Goal: Transaction & Acquisition: Book appointment/travel/reservation

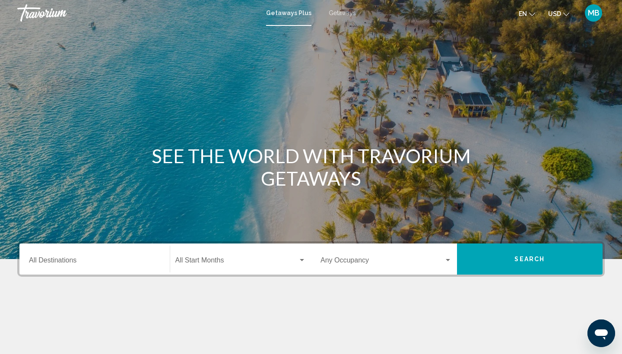
click at [94, 263] on input "Destination All Destinations" at bounding box center [94, 262] width 131 height 8
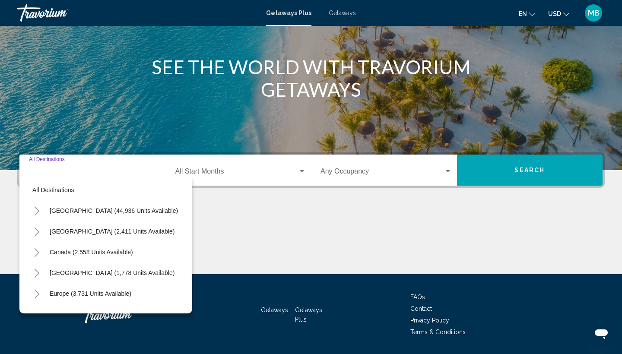
scroll to position [115, 0]
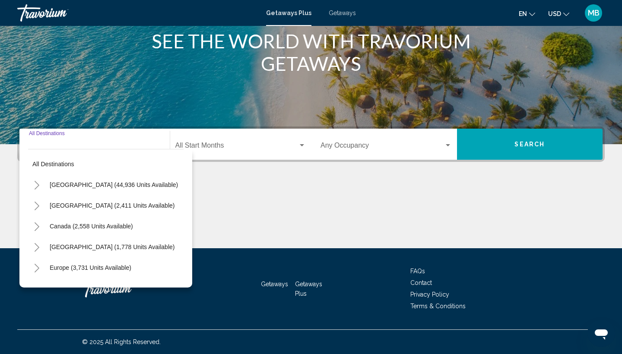
click at [38, 269] on icon "Toggle Europe (3,731 units available)" at bounding box center [37, 268] width 5 height 9
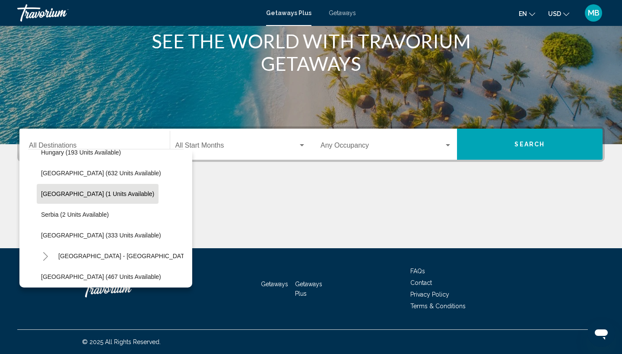
scroll to position [308, 0]
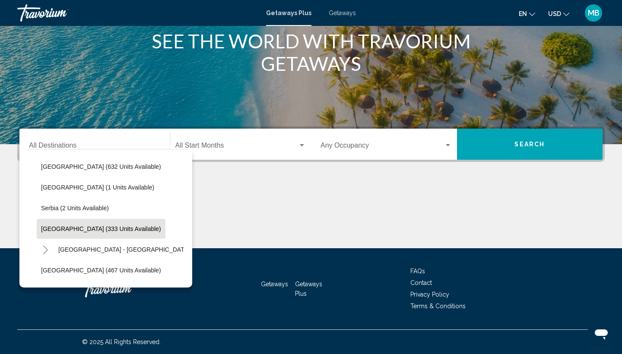
click at [57, 227] on span "Spain (333 units available)" at bounding box center [101, 228] width 120 height 7
type input "**********"
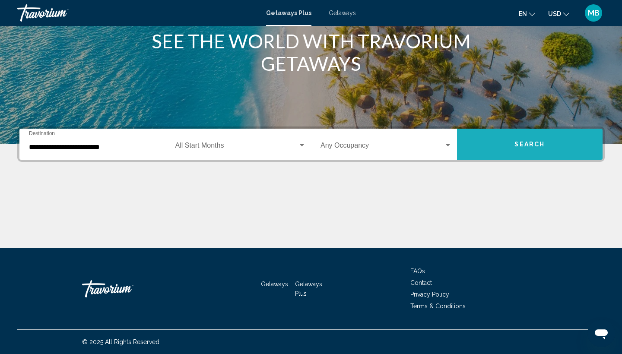
click at [507, 140] on button "Search" at bounding box center [530, 144] width 146 height 31
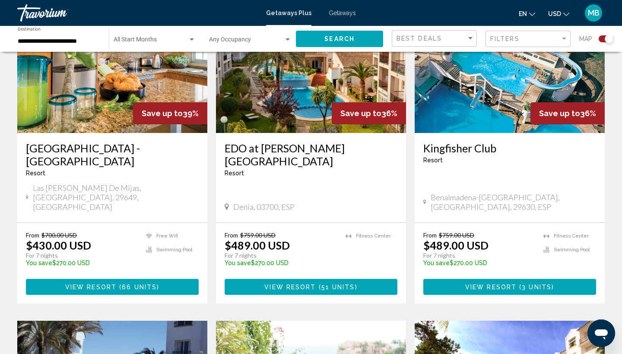
scroll to position [366, 0]
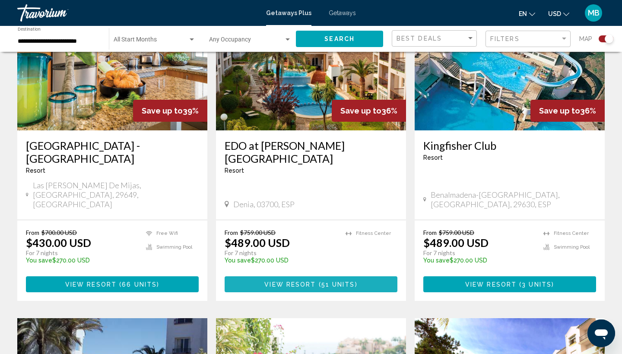
click at [326, 281] on span "51 units" at bounding box center [338, 284] width 34 height 7
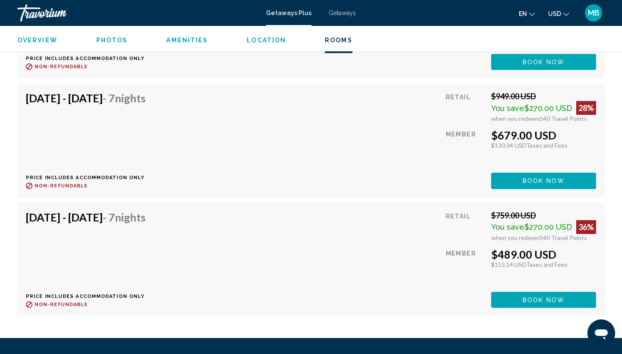
scroll to position [2409, 0]
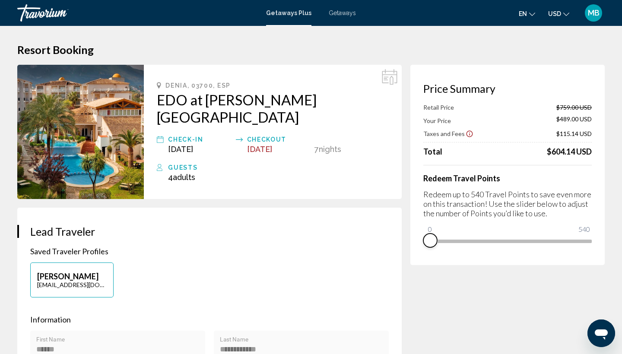
drag, startPoint x: 584, startPoint y: 256, endPoint x: 368, endPoint y: 256, distance: 216.7
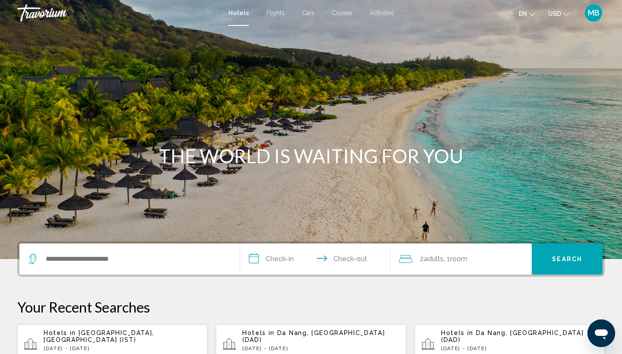
click at [596, 7] on div "MB" at bounding box center [592, 12] width 17 height 17
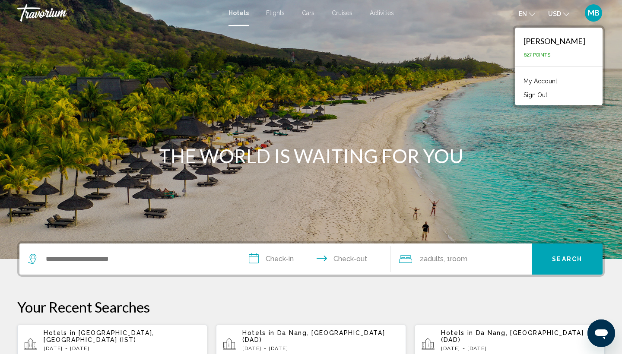
click at [591, 12] on span "MB" at bounding box center [593, 13] width 12 height 9
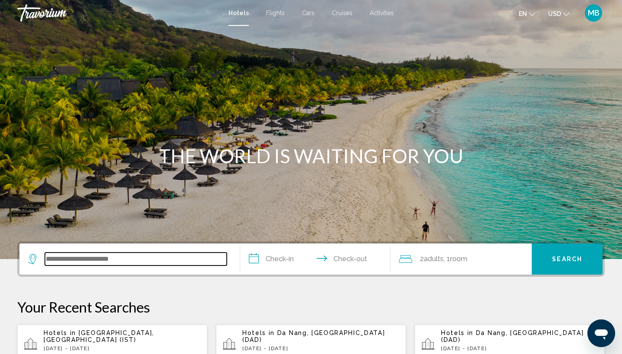
click at [116, 260] on input "Search widget" at bounding box center [136, 258] width 182 height 13
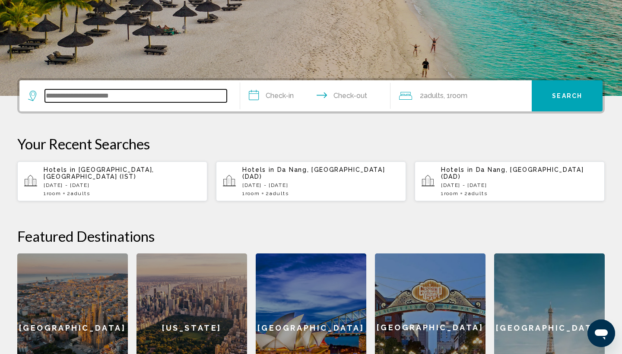
scroll to position [213, 0]
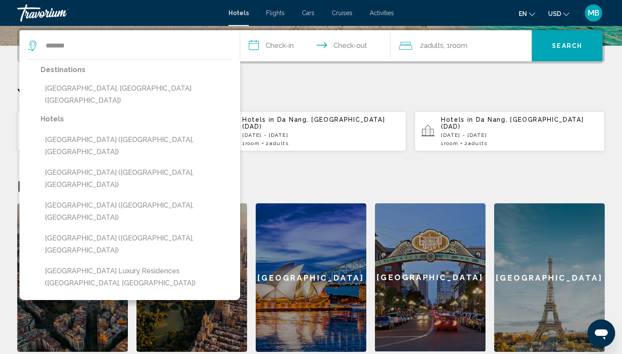
click at [78, 85] on button "[GEOGRAPHIC_DATA], [GEOGRAPHIC_DATA] ([GEOGRAPHIC_DATA])" at bounding box center [136, 94] width 191 height 28
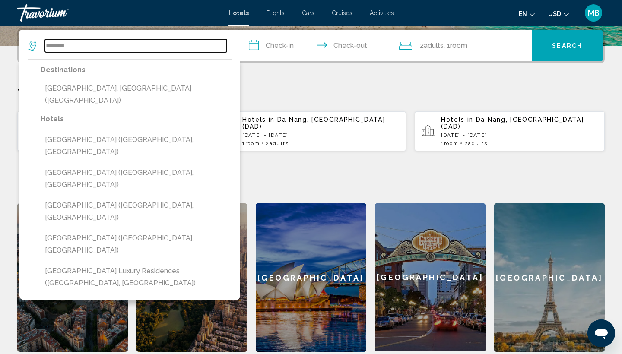
type input "**********"
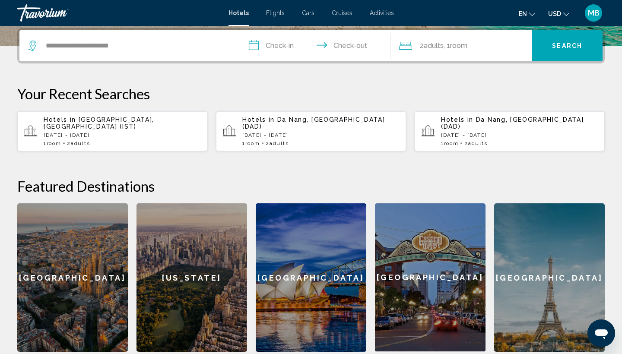
click at [275, 47] on input "**********" at bounding box center [317, 47] width 154 height 34
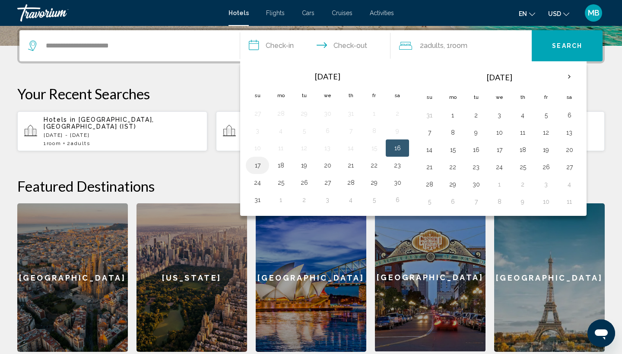
click at [255, 166] on button "17" at bounding box center [257, 165] width 14 height 12
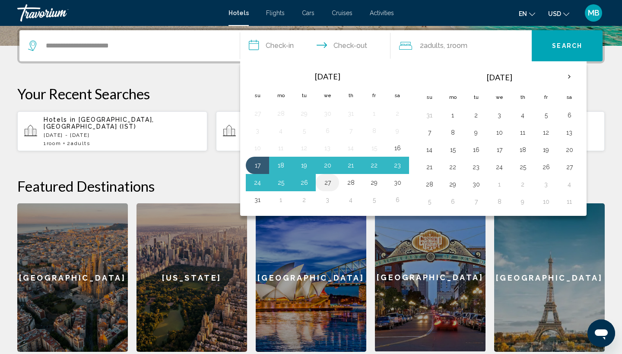
click at [327, 184] on button "27" at bounding box center [327, 183] width 14 height 12
type input "**********"
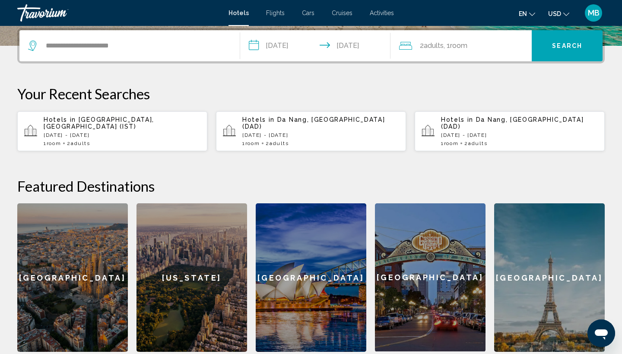
click at [549, 43] on button "Search" at bounding box center [566, 45] width 71 height 31
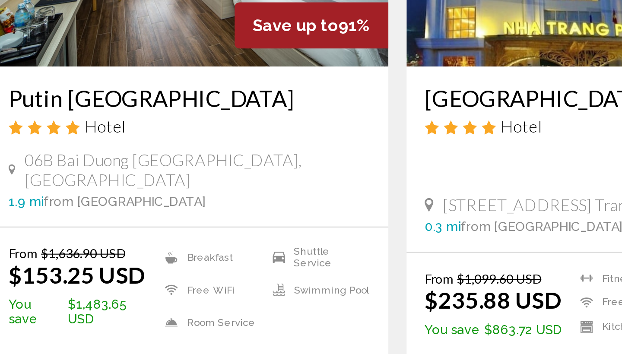
scroll to position [92, 0]
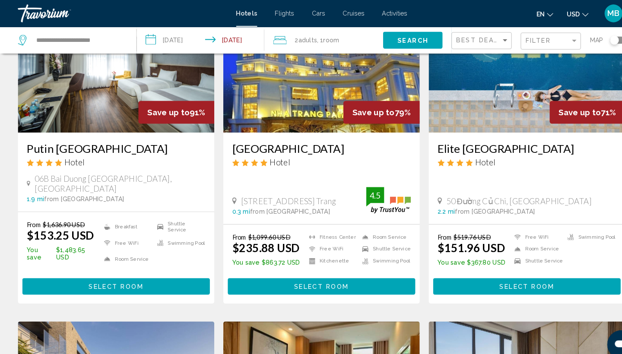
click at [98, 97] on img "Main content" at bounding box center [112, 59] width 190 height 138
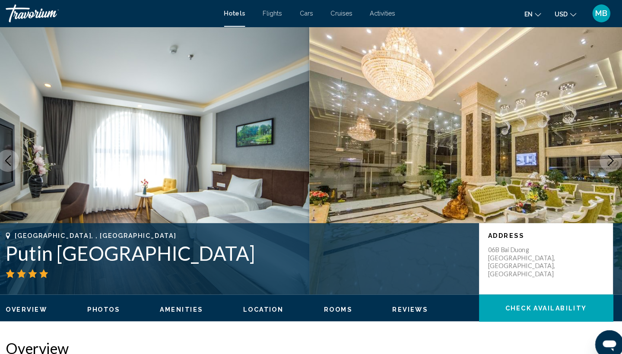
click at [599, 153] on icon "Next image" at bounding box center [602, 155] width 6 height 10
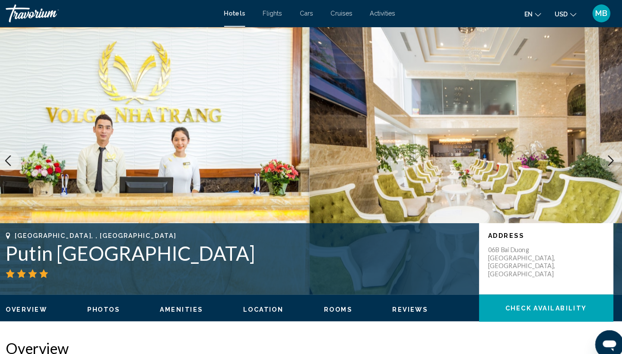
click at [599, 153] on icon "Next image" at bounding box center [602, 155] width 6 height 10
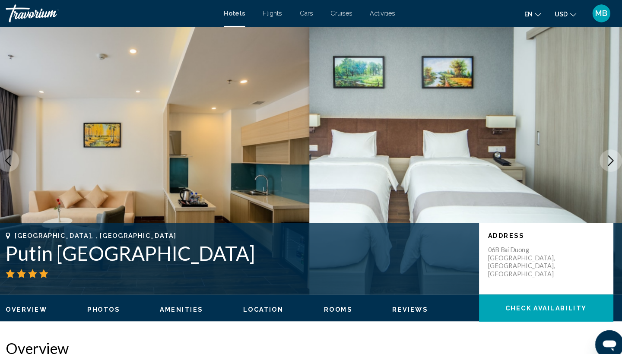
click at [599, 153] on icon "Next image" at bounding box center [602, 155] width 6 height 10
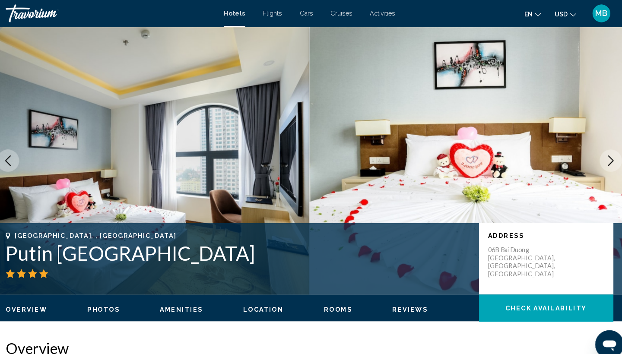
click at [599, 153] on icon "Next image" at bounding box center [602, 155] width 6 height 10
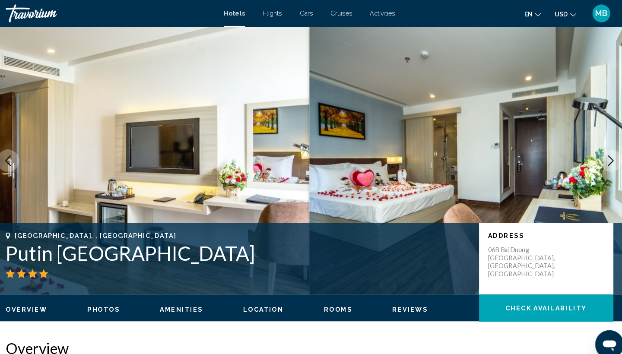
click at [599, 153] on icon "Next image" at bounding box center [602, 155] width 6 height 10
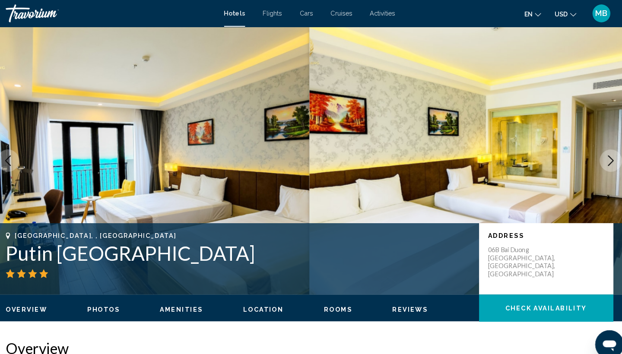
click at [599, 153] on icon "Next image" at bounding box center [602, 155] width 6 height 10
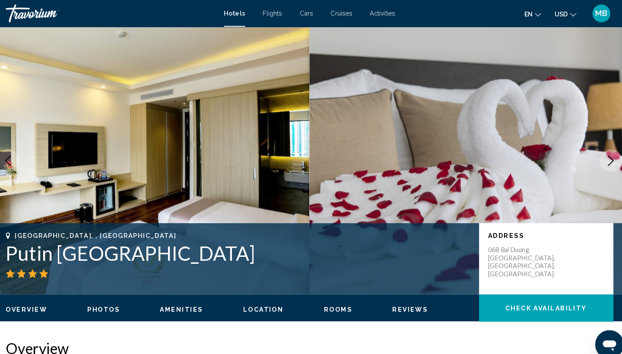
click at [599, 153] on icon "Next image" at bounding box center [602, 155] width 6 height 10
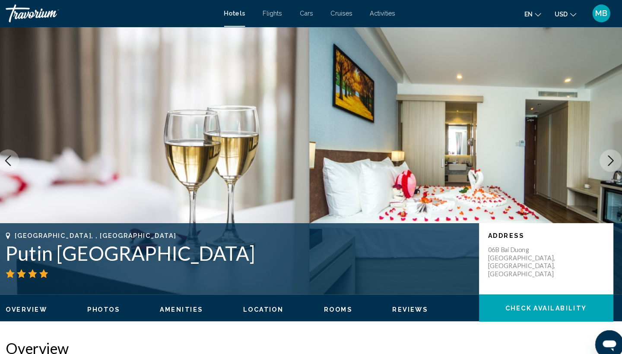
click at [599, 153] on icon "Next image" at bounding box center [602, 155] width 6 height 10
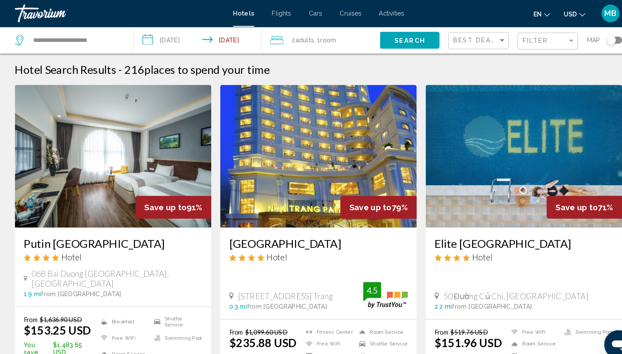
click at [593, 40] on div "Toggle map" at bounding box center [594, 39] width 9 height 9
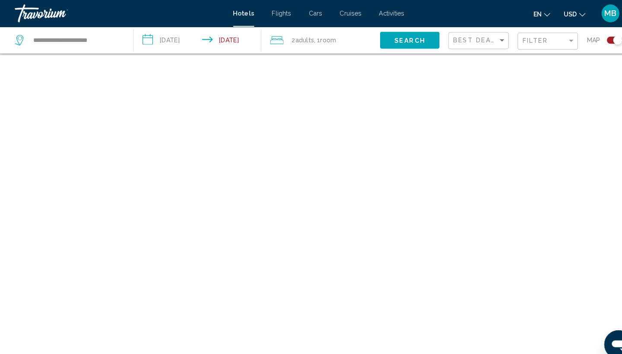
scroll to position [52, 0]
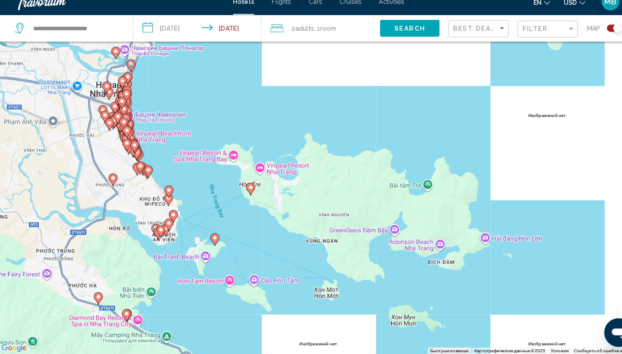
click at [590, 35] on div "Toggle map" at bounding box center [597, 38] width 15 height 7
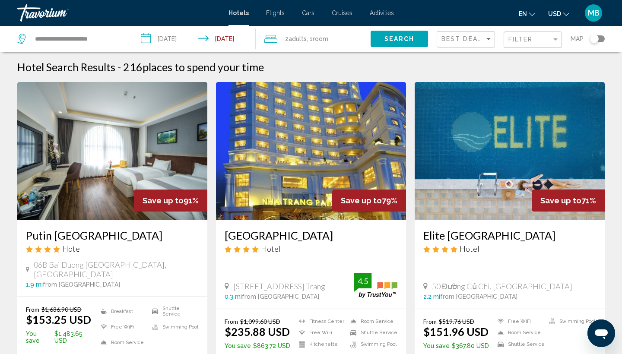
scroll to position [0, 0]
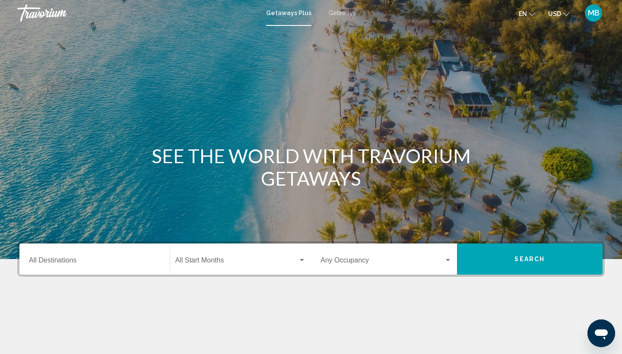
click at [597, 13] on span "MB" at bounding box center [593, 13] width 12 height 9
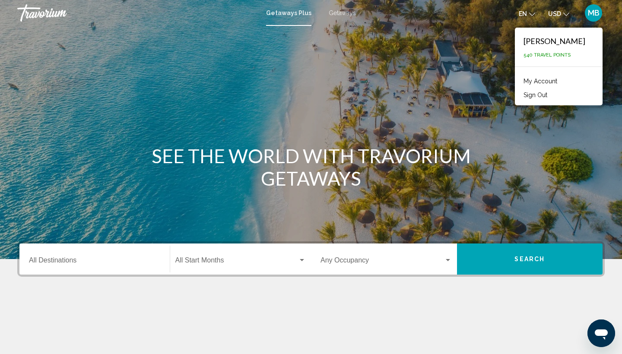
click at [87, 263] on input "Destination All Destinations" at bounding box center [94, 262] width 131 height 8
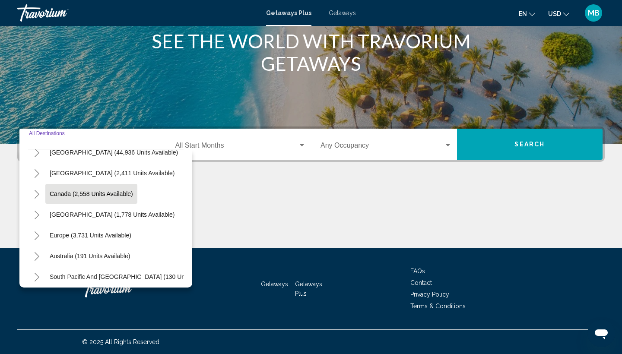
scroll to position [44, 0]
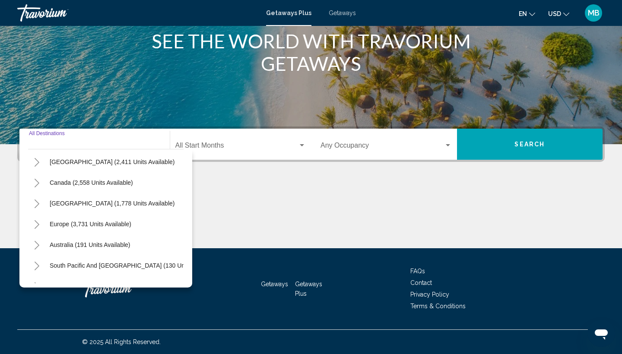
click at [37, 223] on icon "Toggle Europe (3,731 units available)" at bounding box center [37, 224] width 5 height 9
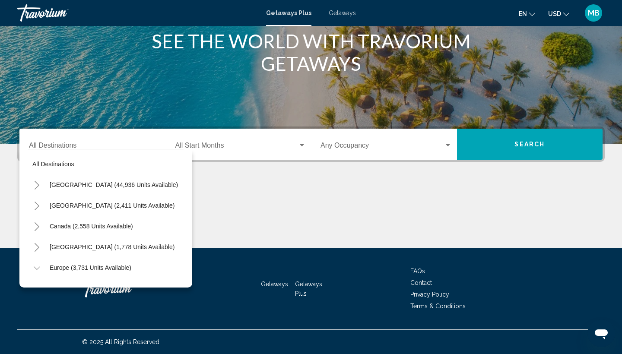
scroll to position [0, 0]
click at [40, 265] on button "Toggle Europe (3,731 units available)" at bounding box center [36, 267] width 17 height 17
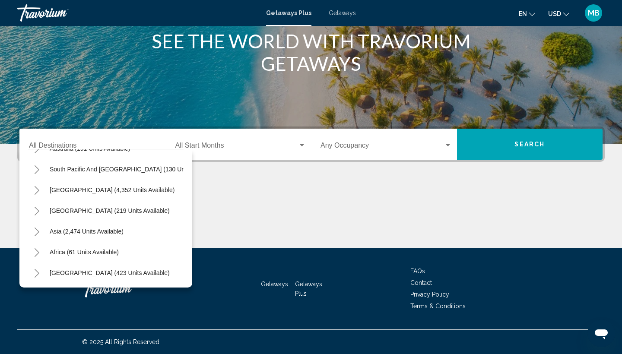
scroll to position [140, 0]
click at [37, 230] on icon "Toggle Asia (2,474 units available)" at bounding box center [37, 231] width 5 height 9
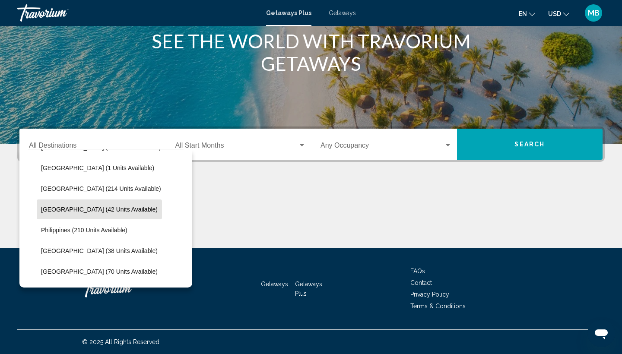
scroll to position [311, 0]
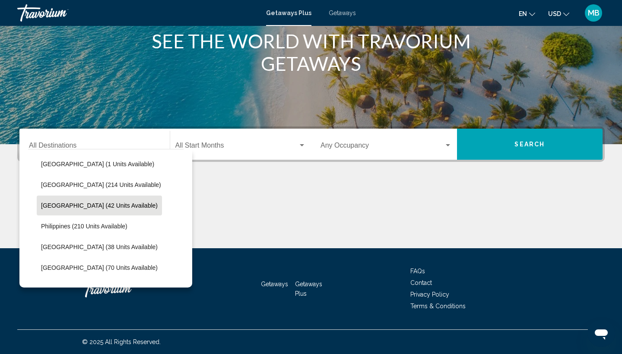
click at [70, 203] on span "Maldives (42 units available)" at bounding box center [99, 205] width 117 height 7
type input "**********"
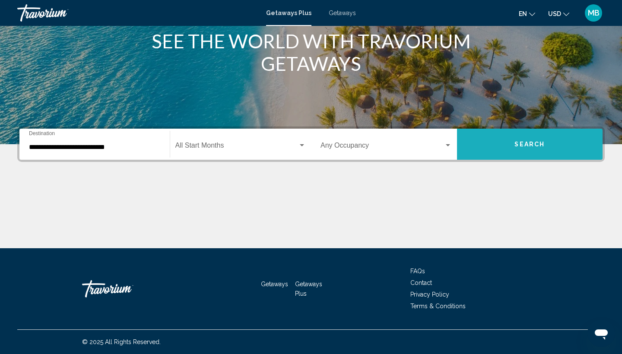
click at [489, 147] on button "Search" at bounding box center [530, 144] width 146 height 31
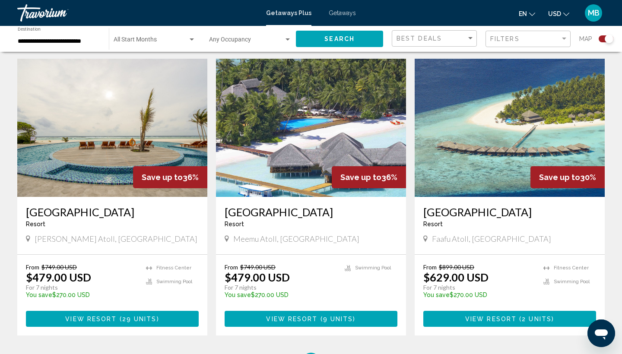
scroll to position [300, 0]
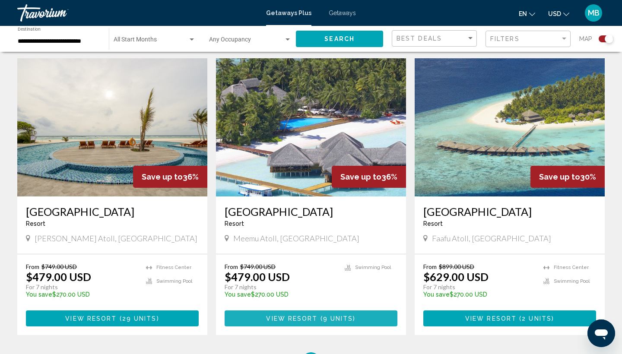
click at [320, 315] on span "( 9 units )" at bounding box center [337, 318] width 38 height 7
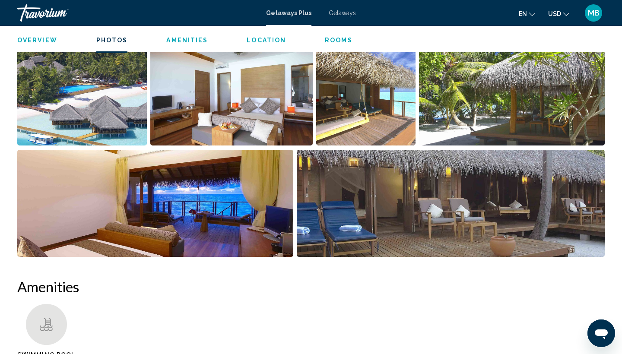
scroll to position [403, 0]
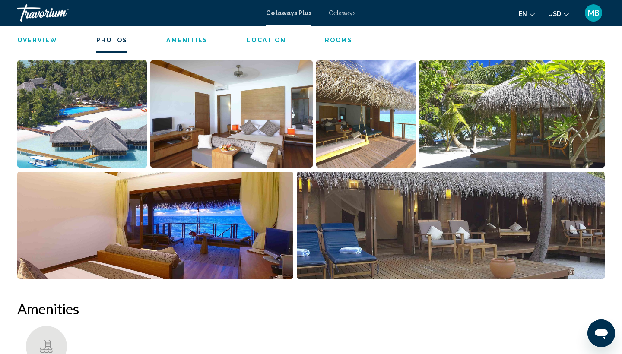
click at [78, 126] on img "Open full-screen image slider" at bounding box center [81, 113] width 129 height 107
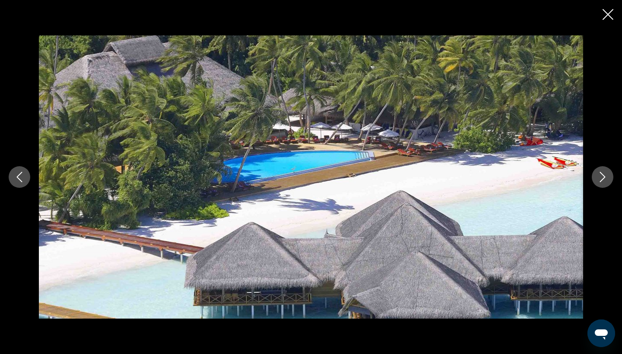
click at [608, 175] on button "Next image" at bounding box center [602, 177] width 22 height 22
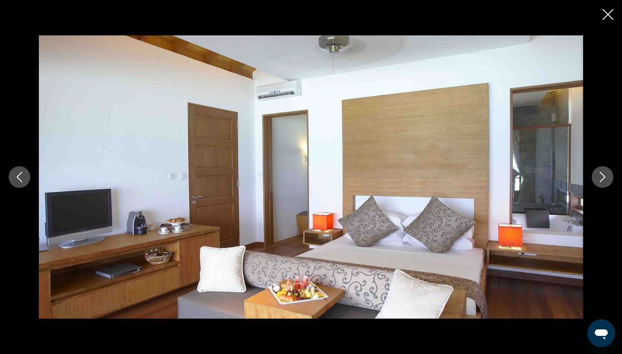
click at [608, 175] on button "Next image" at bounding box center [602, 177] width 22 height 22
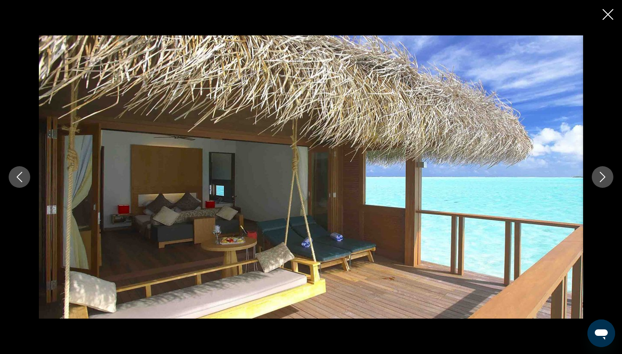
click at [608, 175] on button "Next image" at bounding box center [602, 177] width 22 height 22
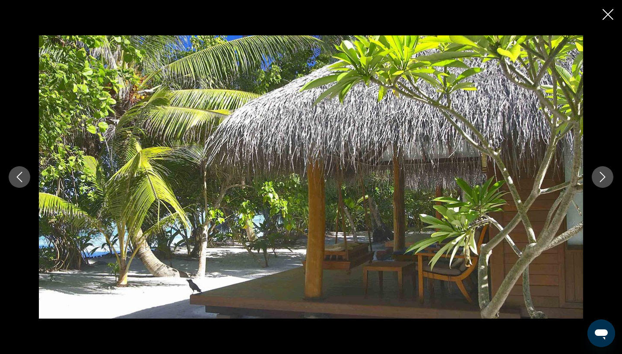
click at [608, 175] on button "Next image" at bounding box center [602, 177] width 22 height 22
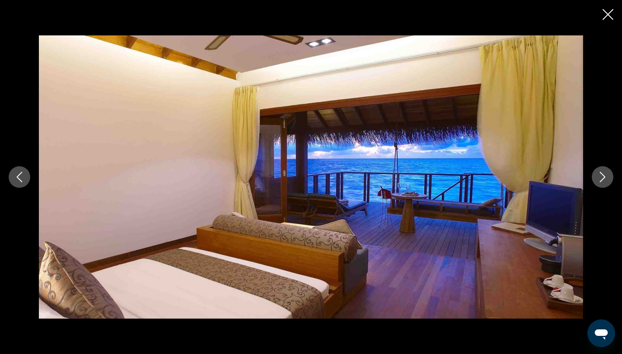
click at [608, 175] on button "Next image" at bounding box center [602, 177] width 22 height 22
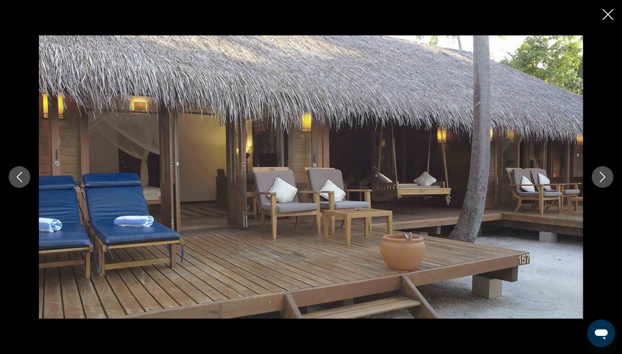
click at [608, 175] on button "Next image" at bounding box center [602, 177] width 22 height 22
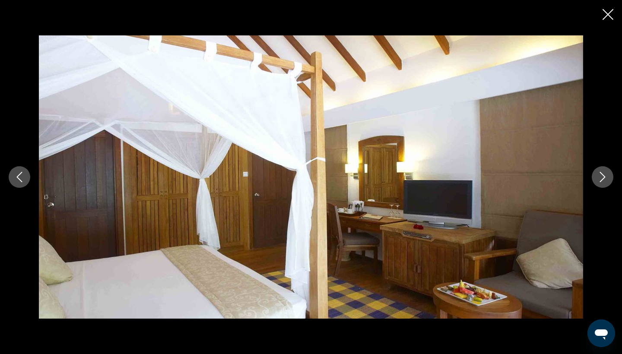
click at [608, 175] on button "Next image" at bounding box center [602, 177] width 22 height 22
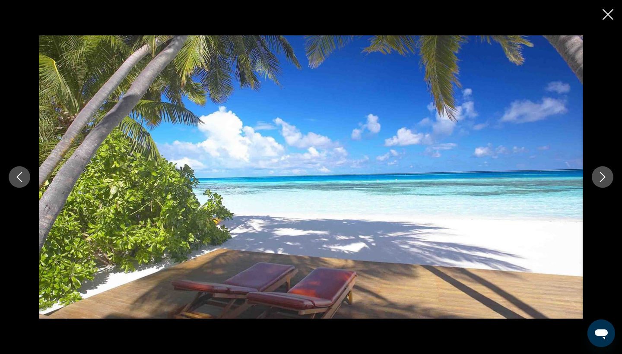
click at [607, 176] on icon "Next image" at bounding box center [602, 177] width 10 height 10
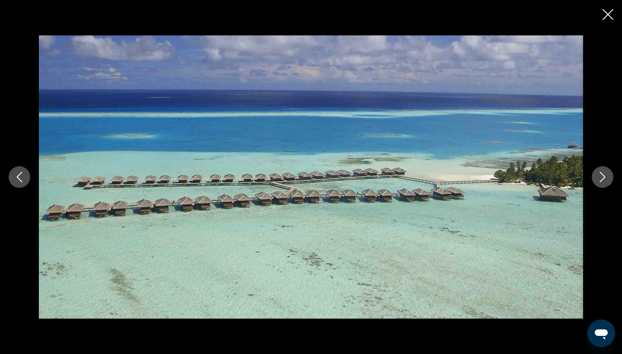
click at [610, 16] on icon "Close slideshow" at bounding box center [607, 14] width 11 height 11
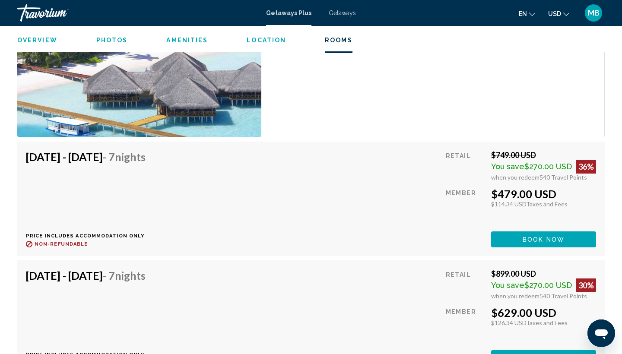
scroll to position [2389, 0]
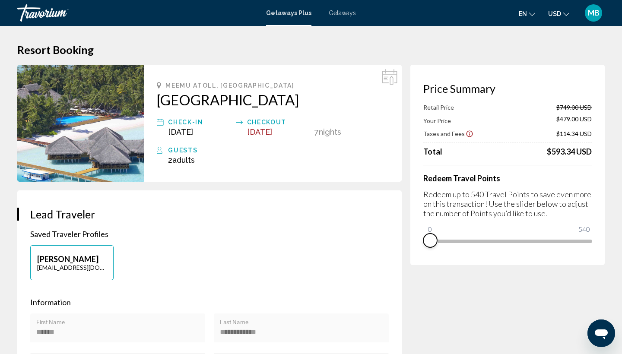
drag, startPoint x: 587, startPoint y: 255, endPoint x: 379, endPoint y: 263, distance: 208.2
